Goal: Check status: Check status

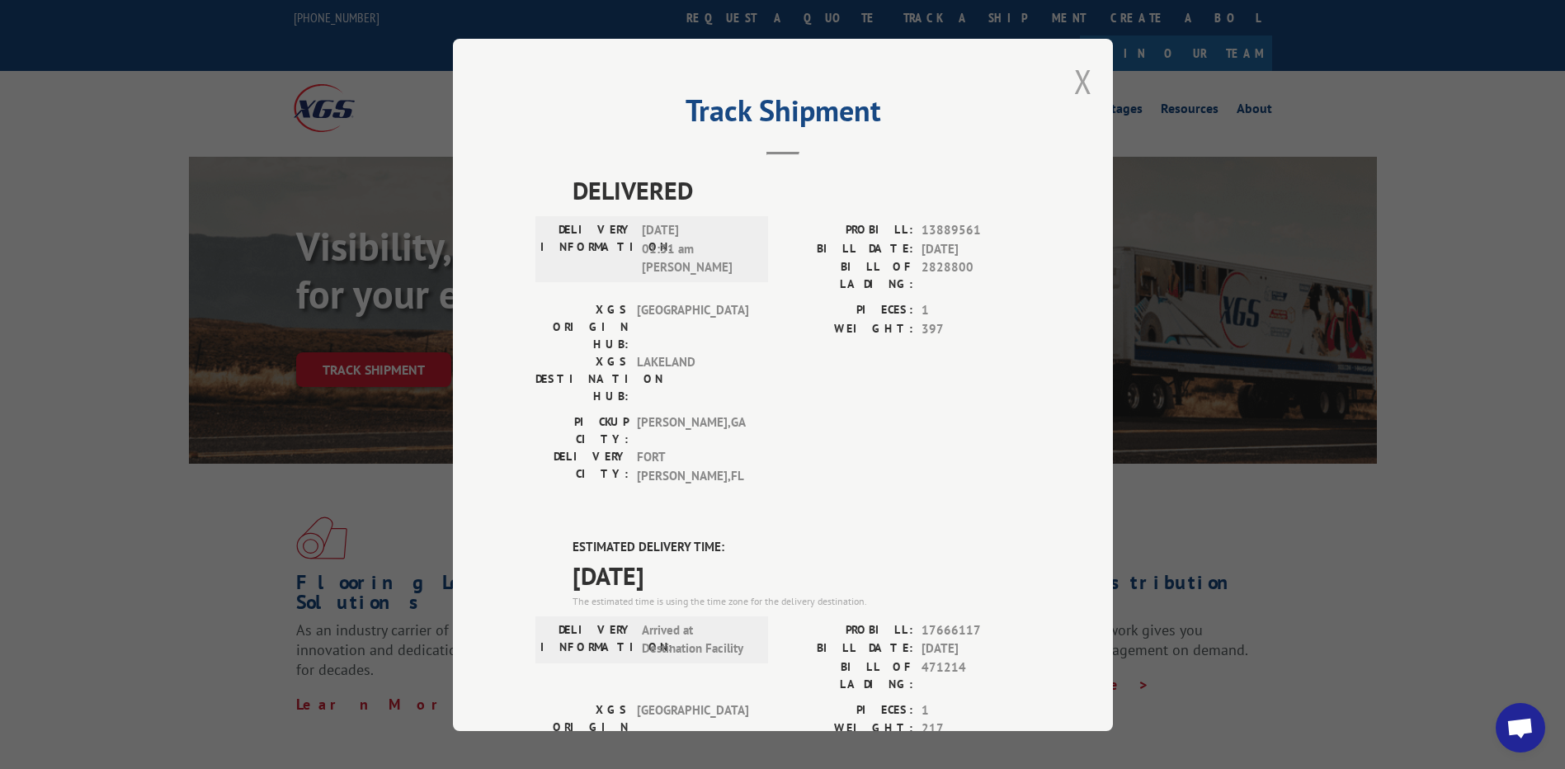
click at [1076, 84] on button "Close modal" at bounding box center [1083, 81] width 18 height 44
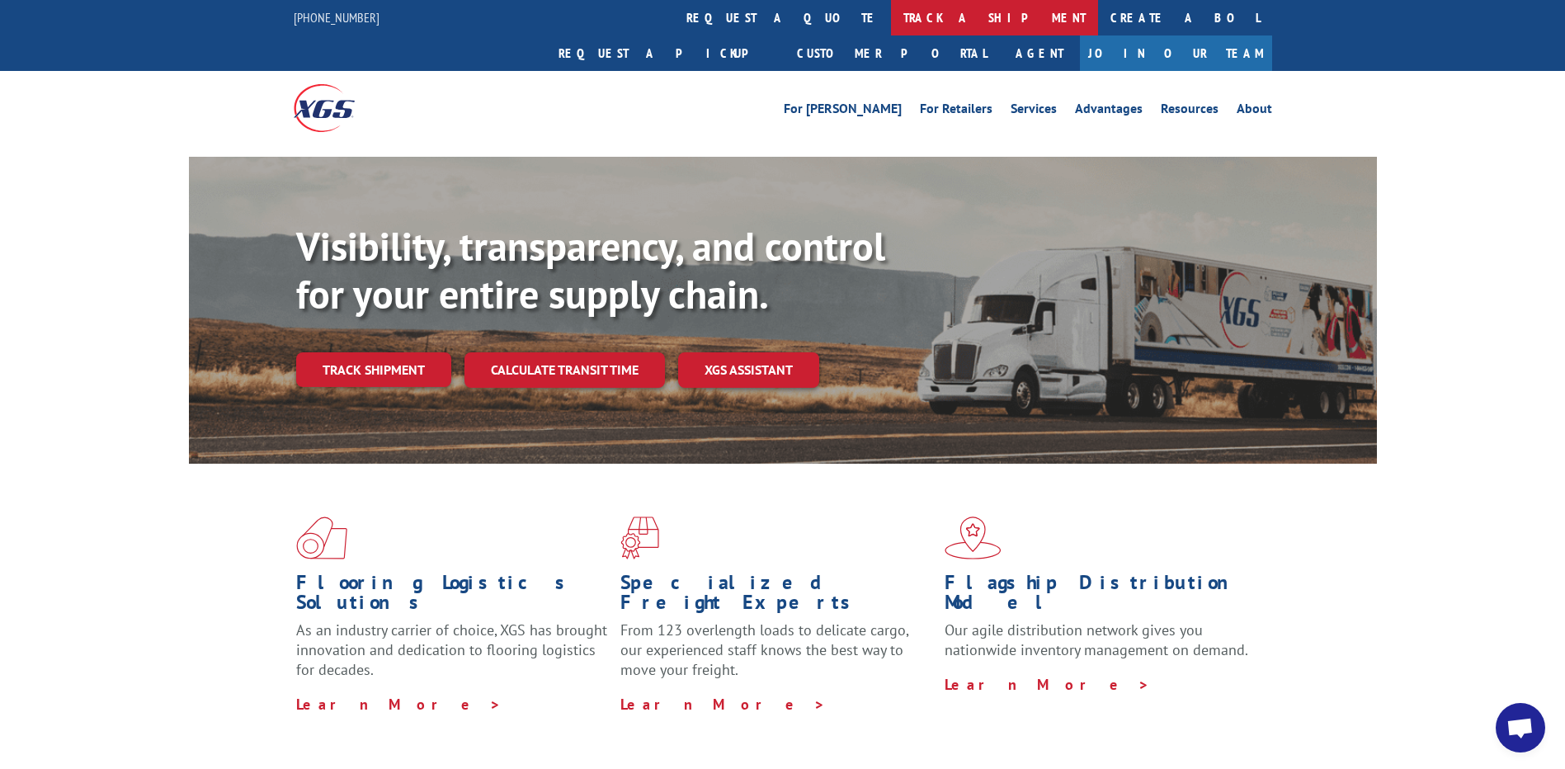
click at [891, 12] on link "track a shipment" at bounding box center [994, 17] width 207 height 35
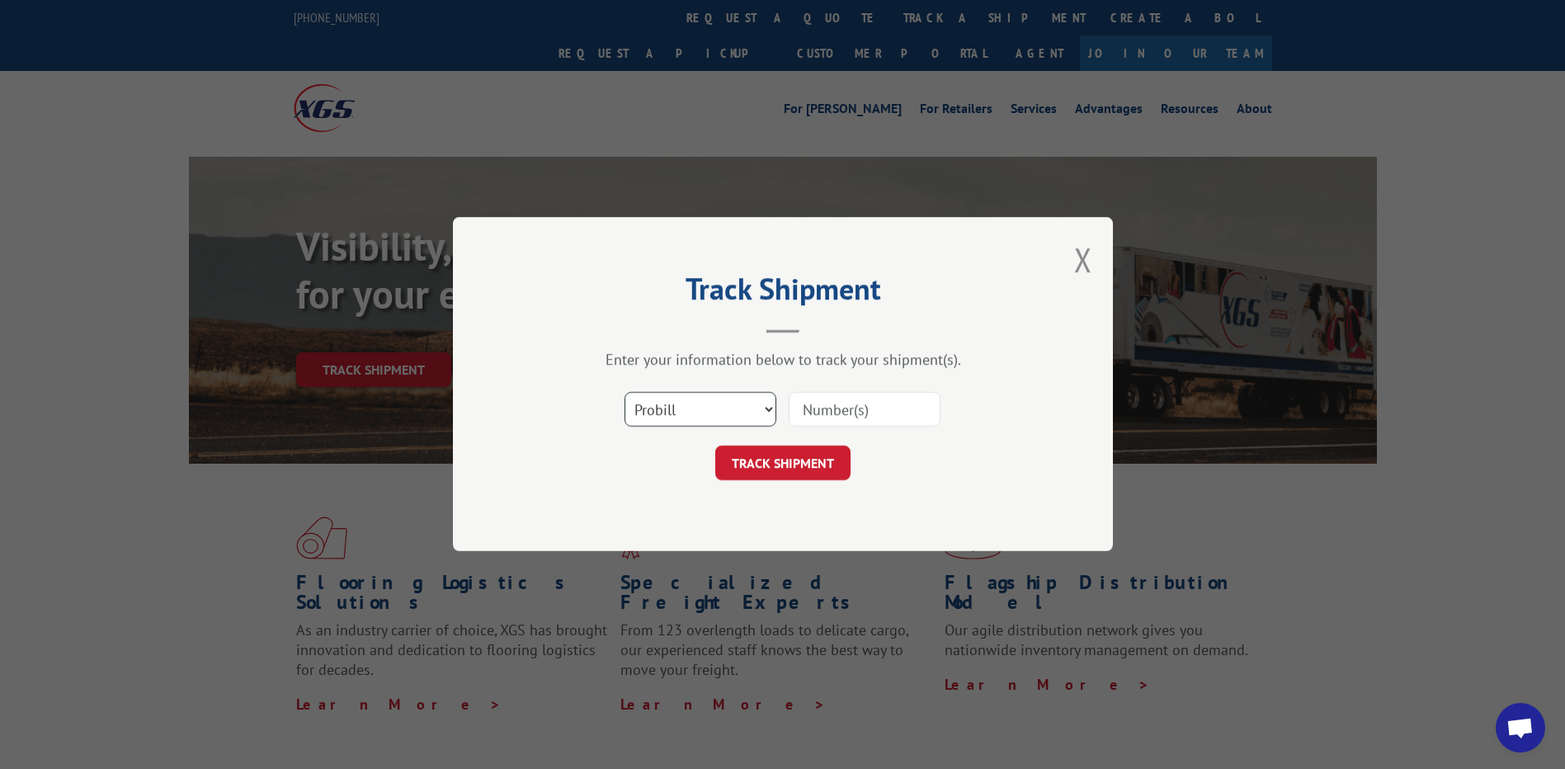
click at [749, 412] on select "Select category... Probill BOL PO" at bounding box center [700, 410] width 152 height 35
select select "po"
click at [624, 393] on select "Select category... Probill BOL PO" at bounding box center [700, 410] width 152 height 35
click at [812, 412] on input at bounding box center [865, 410] width 152 height 35
paste input "61537306"
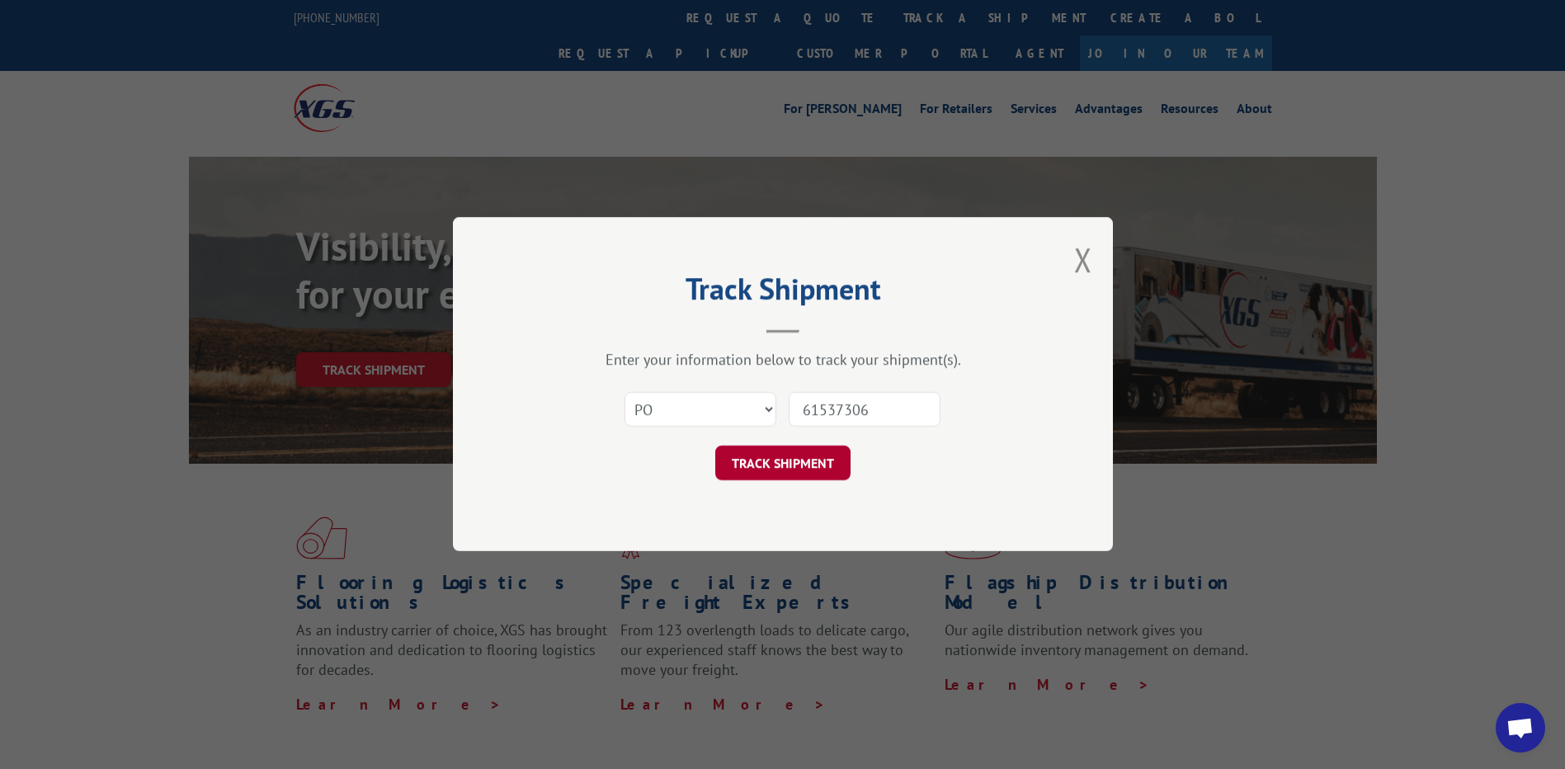
type input "61537306"
click at [774, 456] on button "TRACK SHIPMENT" at bounding box center [782, 463] width 135 height 35
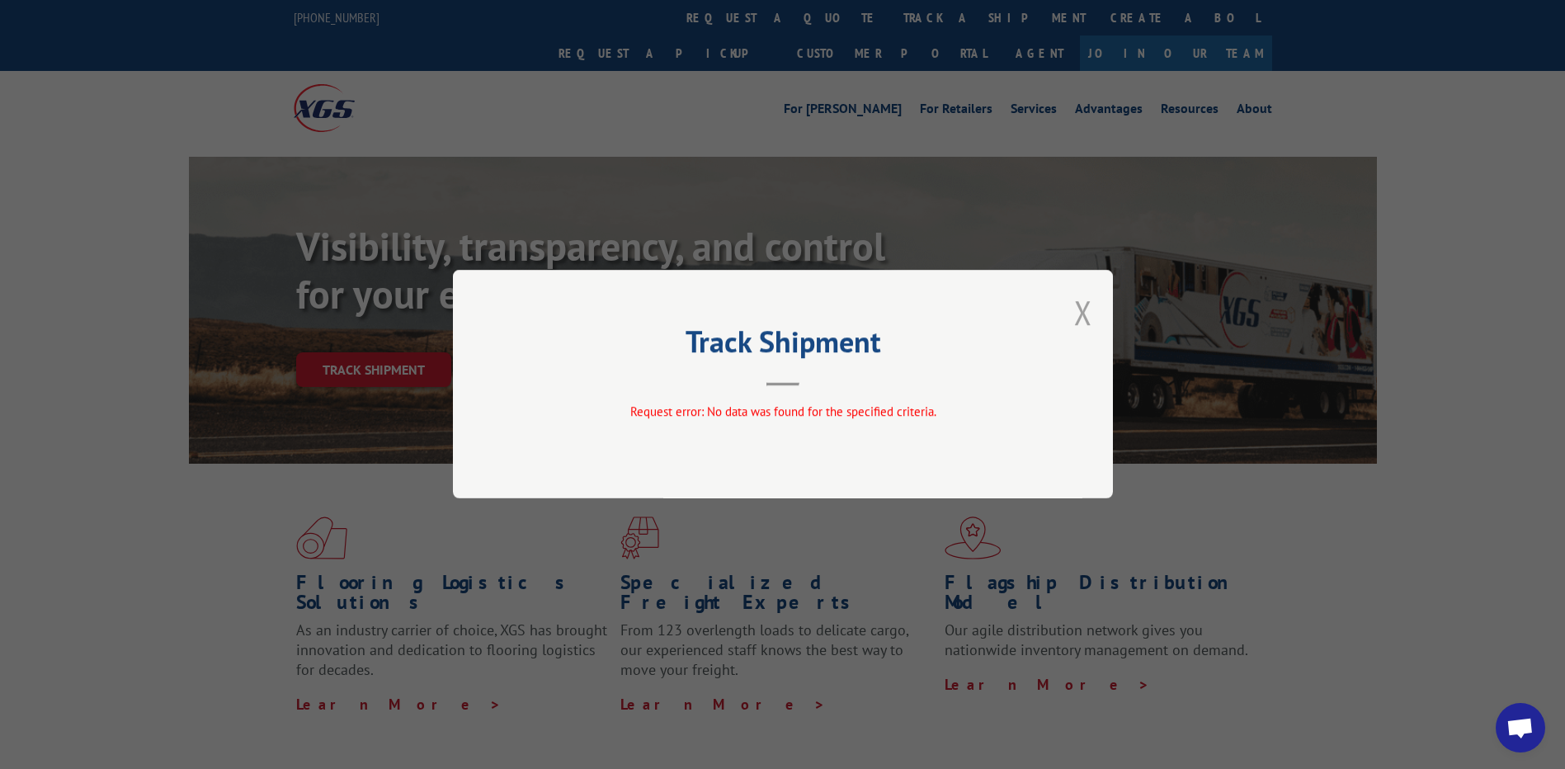
click at [1079, 313] on button "Close modal" at bounding box center [1083, 312] width 18 height 44
